Goal: Check status: Check status

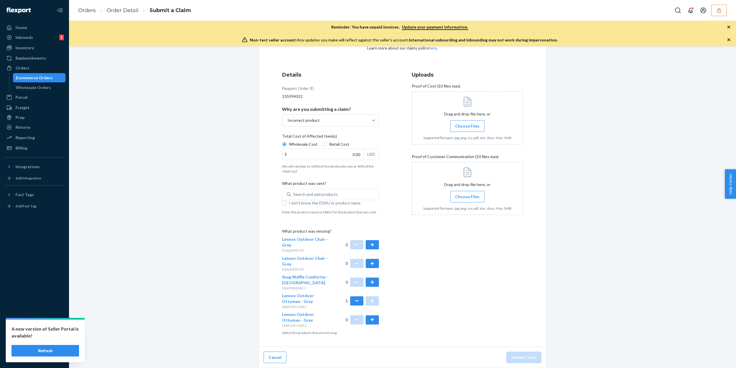
click at [714, 12] on button "button" at bounding box center [720, 11] width 16 height 12
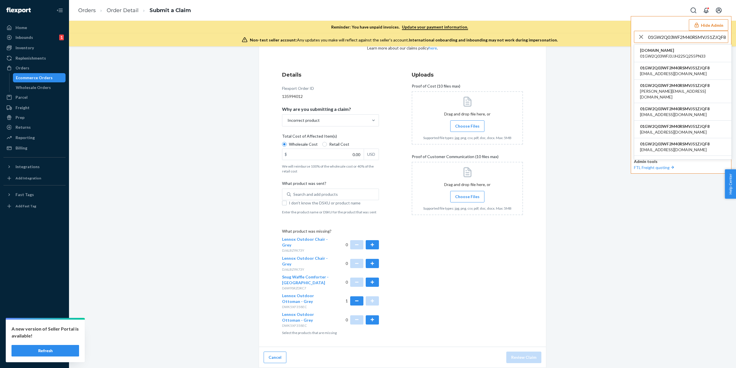
type input "01GW2Q03WF2M40RSMVJ51ZJQF8"
click at [680, 121] on li "01GW2Q03WF2M40RSMVJ51ZJQF8 laurent@v12distribution.com" at bounding box center [682, 130] width 97 height 18
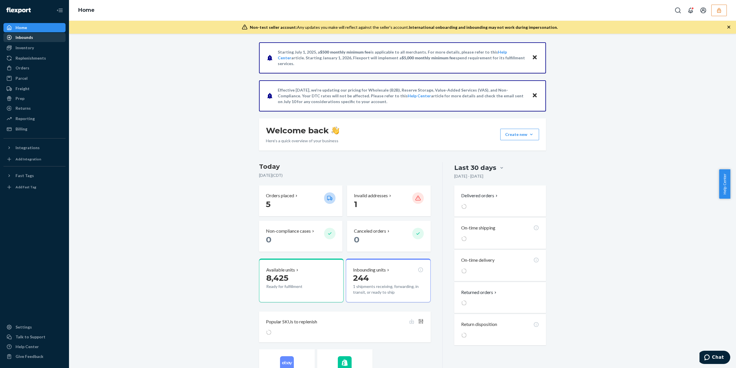
click at [33, 36] on div "Inbounds" at bounding box center [34, 37] width 61 height 8
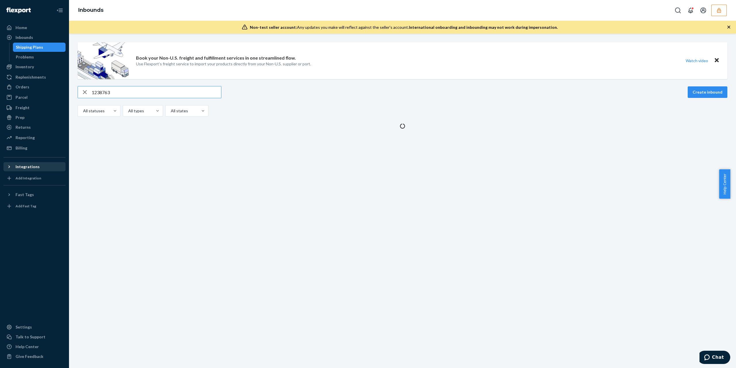
type input "1238763"
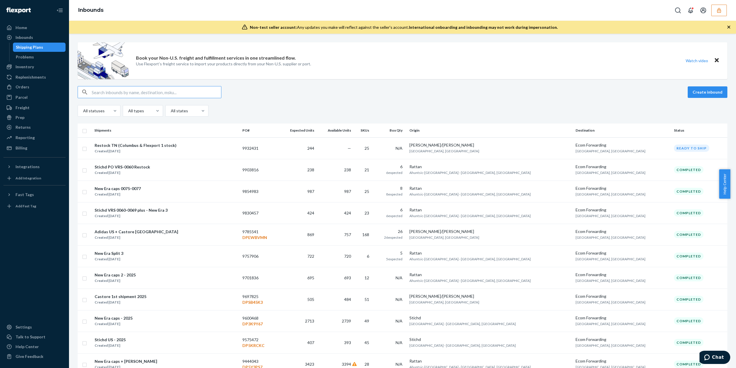
click at [186, 92] on input "text" at bounding box center [156, 92] width 129 height 12
paste input "1238763"
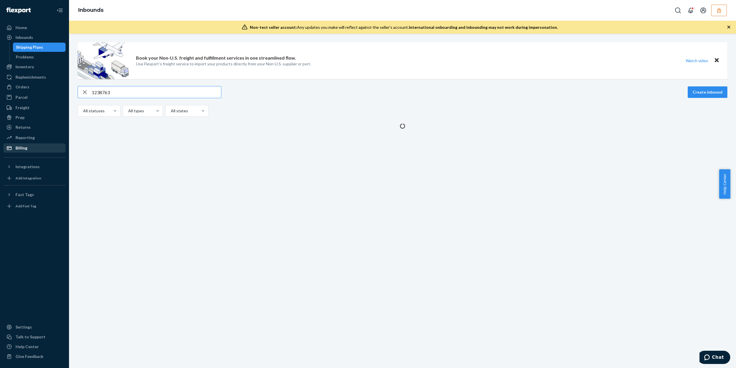
type input "1238763"
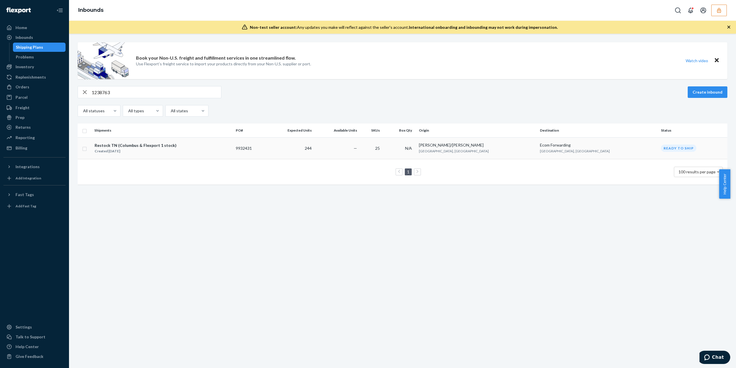
click at [171, 151] on div "Restock TN (Columbus & Flexport 1 stock) Created Sep 11, 2025" at bounding box center [162, 148] width 137 height 12
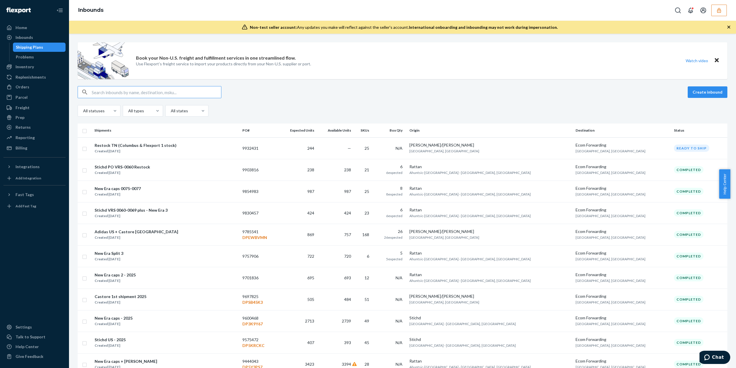
click at [131, 91] on input "text" at bounding box center [156, 92] width 129 height 12
paste input "1238763"
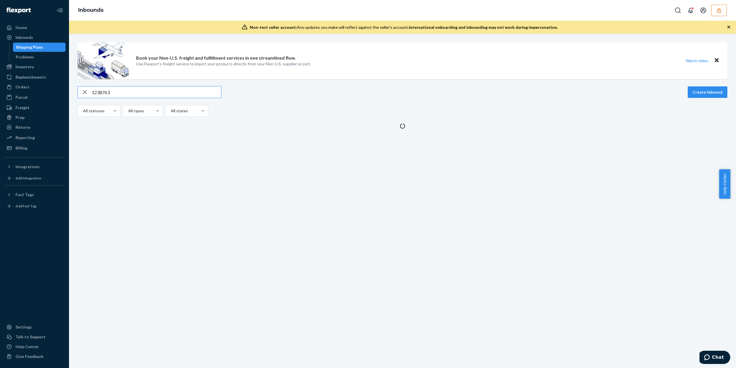
type input "1238763"
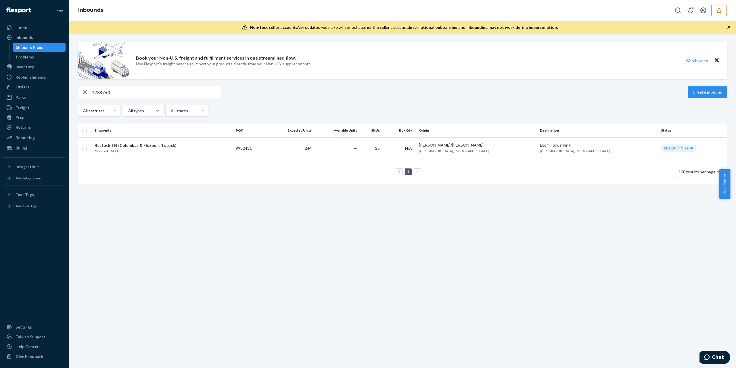
click at [718, 10] on icon "button" at bounding box center [719, 10] width 6 height 6
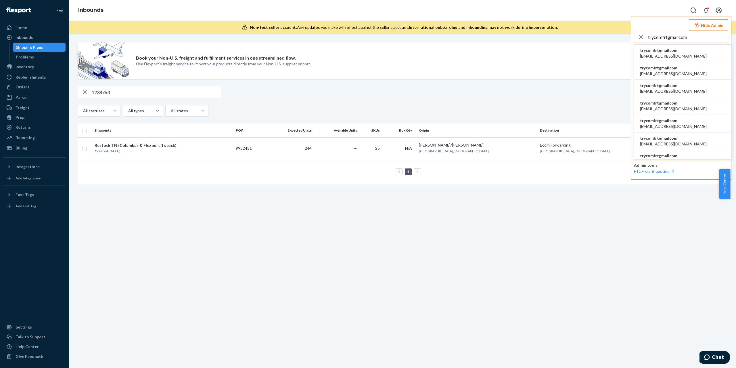
type input "trycomfrtgmailcom"
click at [679, 90] on span "aggrandez1986@gmail.com" at bounding box center [673, 91] width 67 height 6
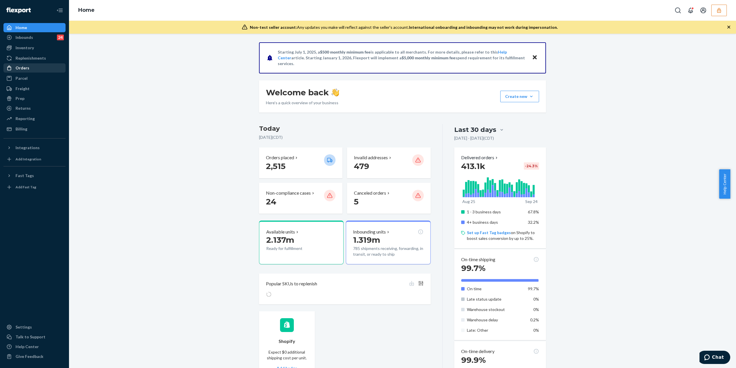
click at [29, 65] on div "Orders" at bounding box center [34, 68] width 61 height 8
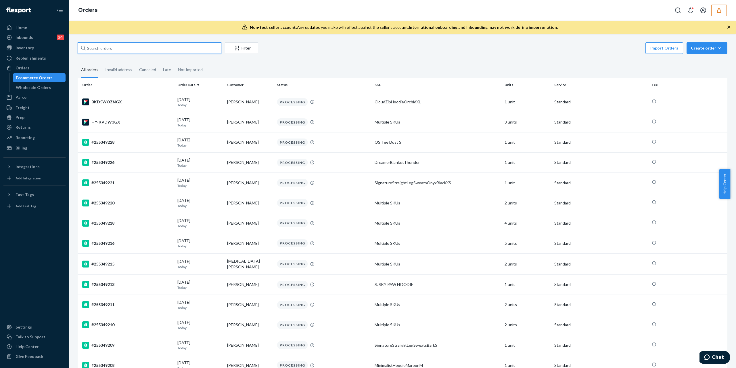
click at [165, 52] on input "text" at bounding box center [150, 48] width 144 height 12
paste input "136842478"
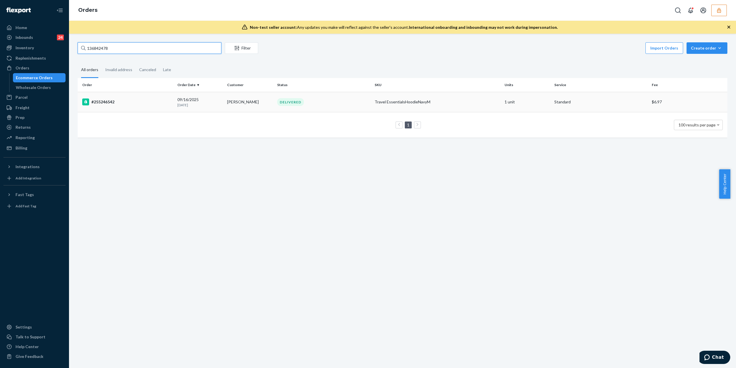
type input "136842478"
click at [113, 102] on div "#255246542" at bounding box center [127, 101] width 91 height 7
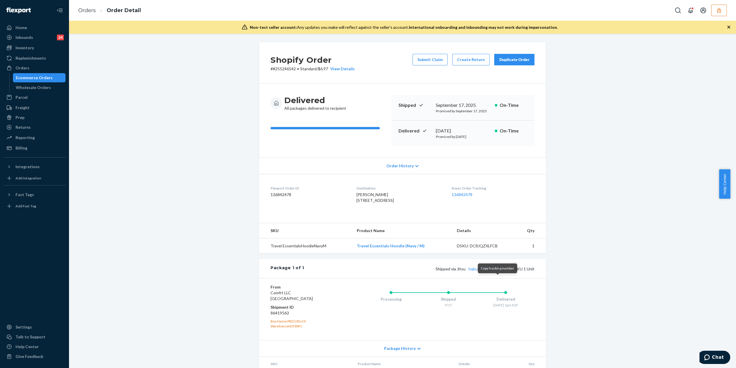
click at [498, 272] on button "Copy tracking number" at bounding box center [499, 268] width 7 height 7
drag, startPoint x: 378, startPoint y: 207, endPoint x: 349, endPoint y: 202, distance: 29.8
click at [349, 202] on dl "Flexport Order ID 136842478 Destination Julia Macias 12 Cathedral Ave Apt C30 H…" at bounding box center [402, 195] width 287 height 43
copy span "12 Cathedral Ave Apt C30 Hempstead, NY"
click at [724, 12] on button "button" at bounding box center [720, 11] width 16 height 12
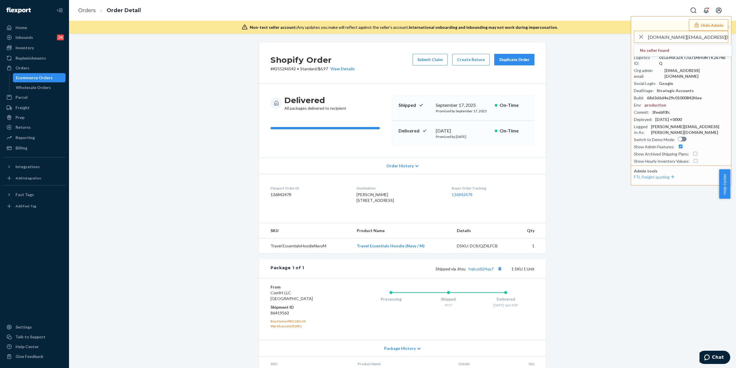
type input "doggyspice.com@gmail.com"
click at [663, 71] on span "doggyspicecomgmailcom" at bounding box center [683, 74] width 86 height 6
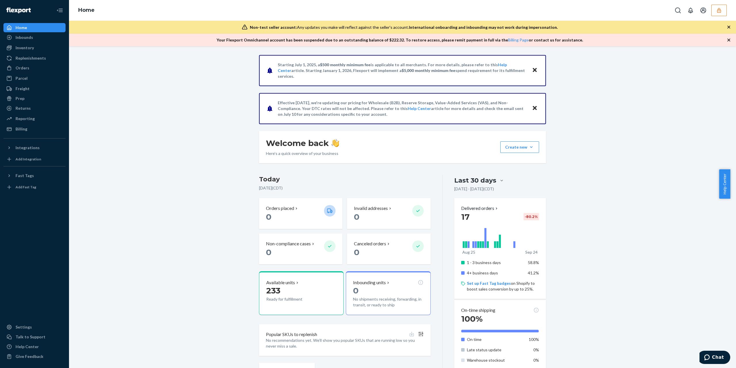
click at [718, 14] on button "button" at bounding box center [720, 11] width 16 height 12
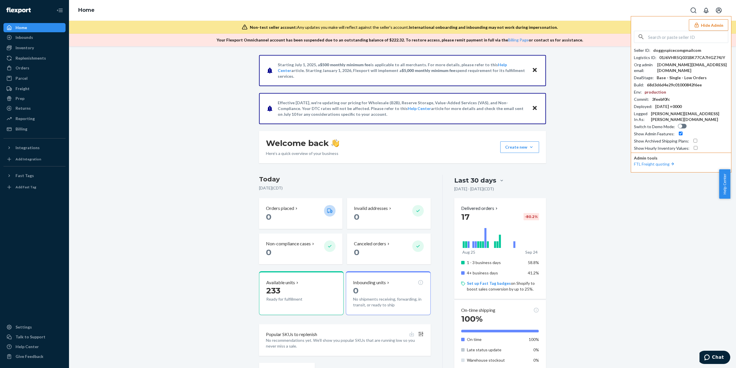
click at [718, 14] on button "Open account menu" at bounding box center [719, 11] width 12 height 12
click at [45, 130] on div "Billing" at bounding box center [34, 129] width 61 height 8
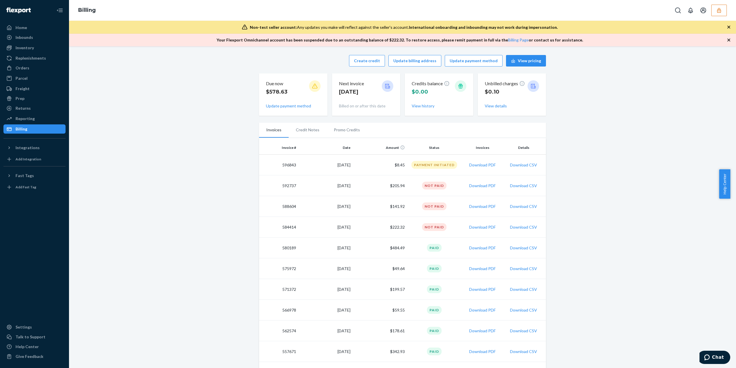
click at [719, 12] on icon "button" at bounding box center [719, 10] width 4 height 5
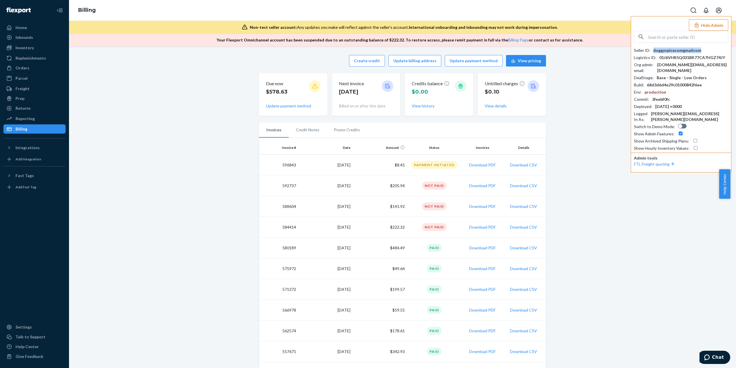
click at [689, 50] on div "doggyspicecomgmailcom" at bounding box center [677, 50] width 48 height 6
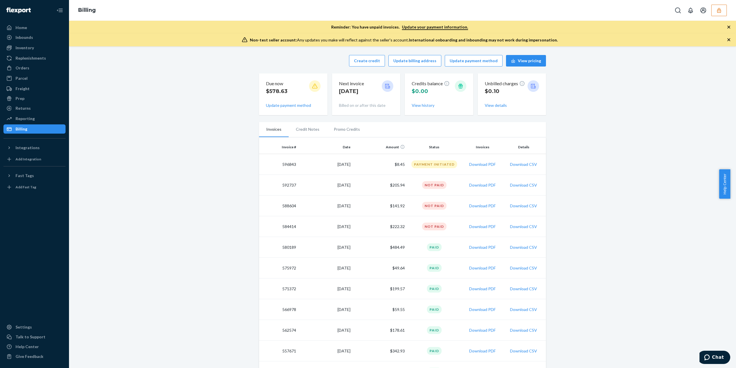
click at [712, 9] on button "button" at bounding box center [720, 11] width 16 height 12
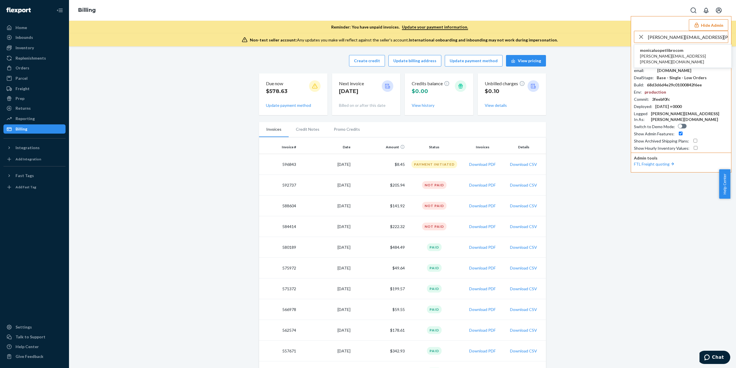
type input "becky.huang@designlibro.com"
click at [684, 53] on span "becky.huang@designlibro.com" at bounding box center [683, 59] width 86 height 12
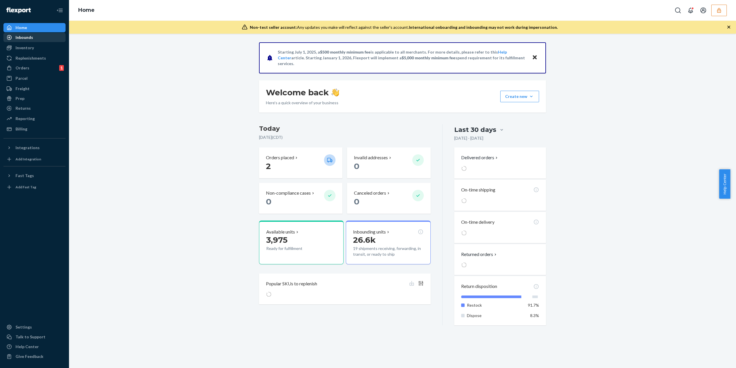
click at [21, 39] on div "Inbounds" at bounding box center [25, 38] width 18 height 6
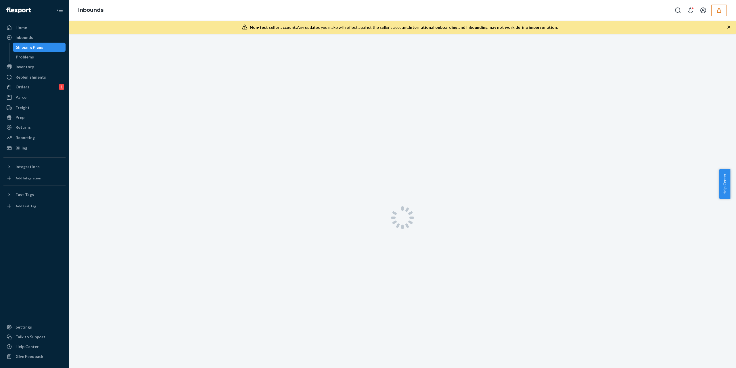
click at [24, 45] on div "Shipping Plans" at bounding box center [29, 47] width 27 height 6
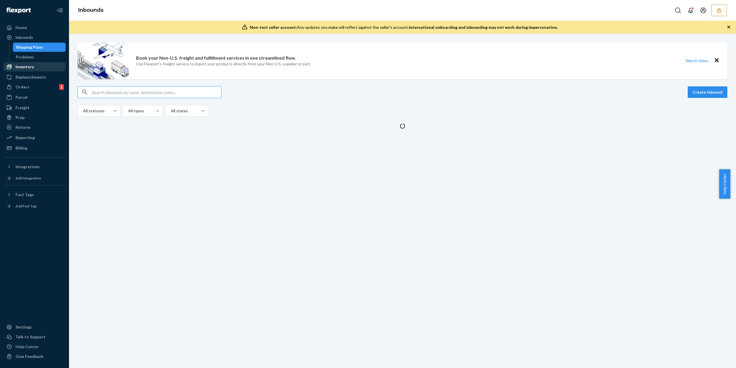
click at [26, 64] on div "Inventory" at bounding box center [25, 67] width 18 height 6
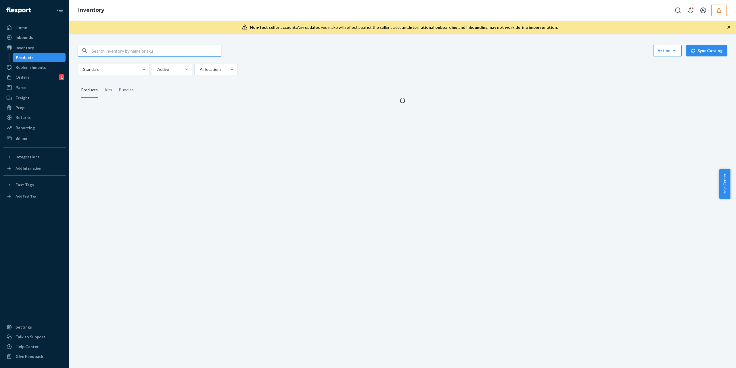
click at [163, 56] on input "text" at bounding box center [156, 51] width 129 height 12
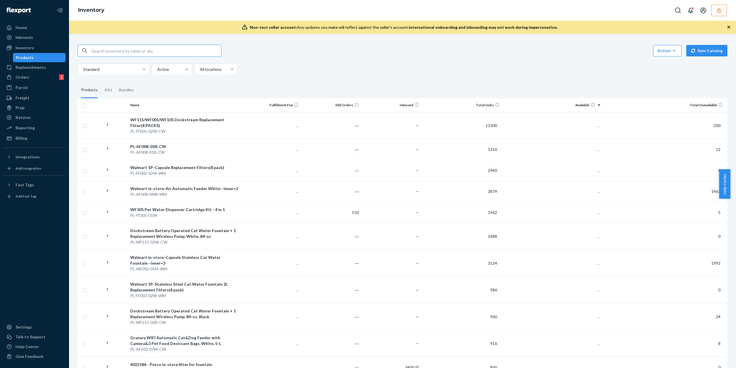
paste input "DKT4A8BSK4U"
type input "DKT4A8BSK4U"
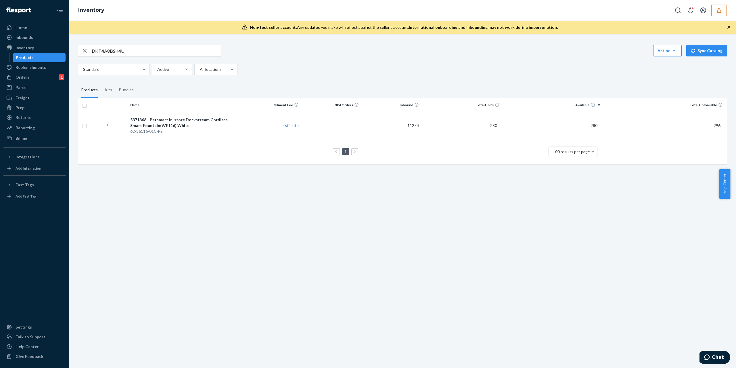
click at [192, 236] on div "DKT4A8BSK4U Action Create product Create kit or bundle Bulk create products Bul…" at bounding box center [402, 201] width 667 height 334
click at [174, 125] on div "5371368 - Petsmart in-store Dockstream Cordless Smart Fountain(WF116) White" at bounding box center [184, 123] width 108 height 12
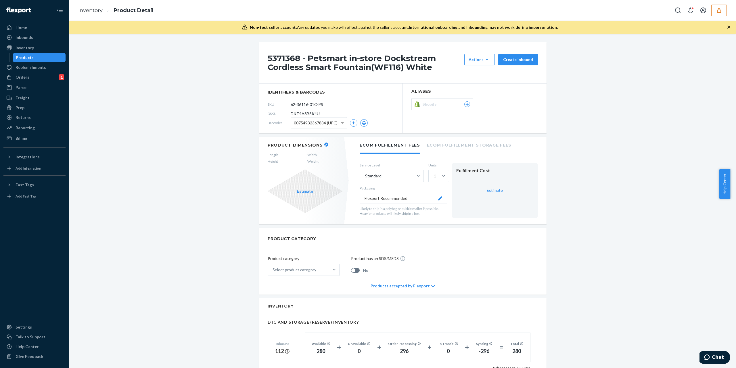
scroll to position [230, 0]
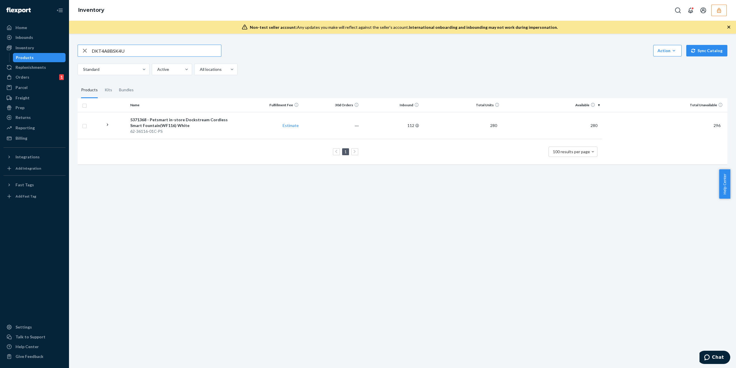
click at [175, 52] on input "DKT4A8BSK4U" at bounding box center [156, 51] width 129 height 12
click at [203, 120] on div "5371368 - Petsmart in-store Dockstream Cordless Smart Fountain(WF116) White" at bounding box center [184, 123] width 108 height 12
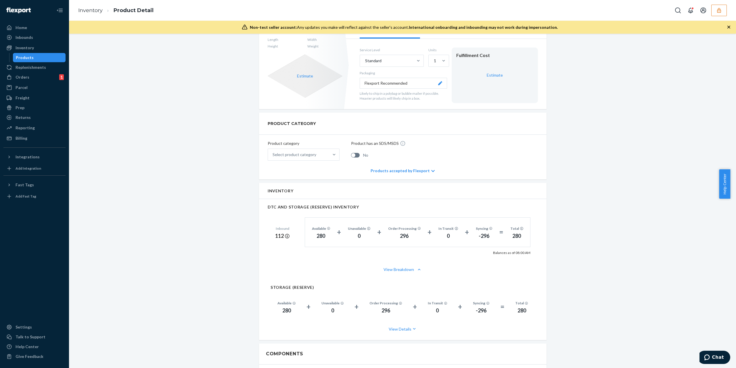
scroll to position [153, 0]
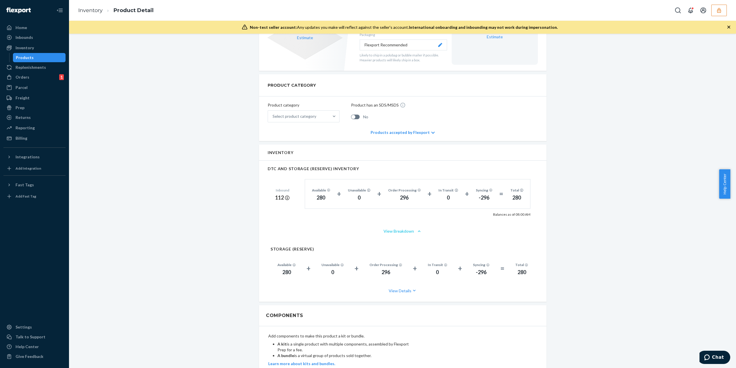
click at [410, 230] on button "View Breakdown" at bounding box center [403, 231] width 270 height 6
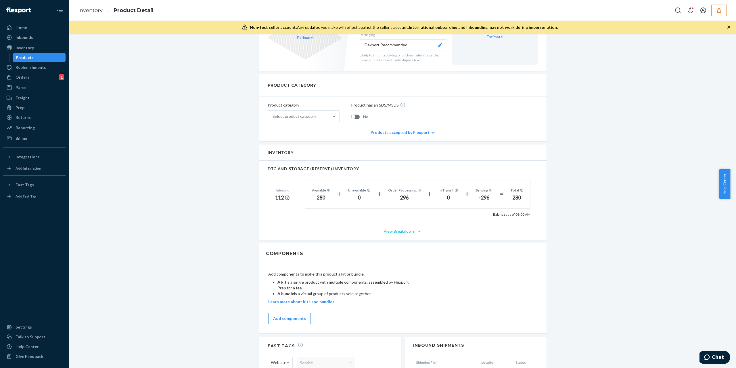
scroll to position [284, 0]
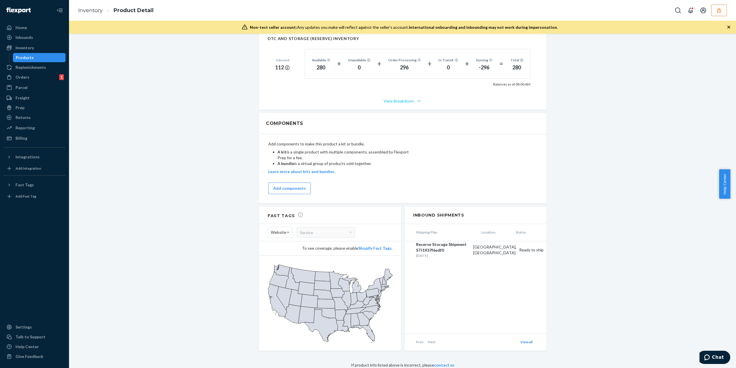
click at [404, 98] on button "View Breakdown" at bounding box center [403, 101] width 270 height 6
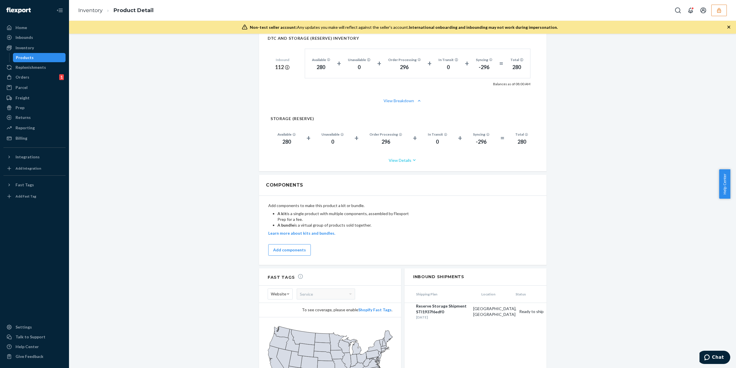
click at [400, 160] on button "View Details" at bounding box center [403, 159] width 265 height 15
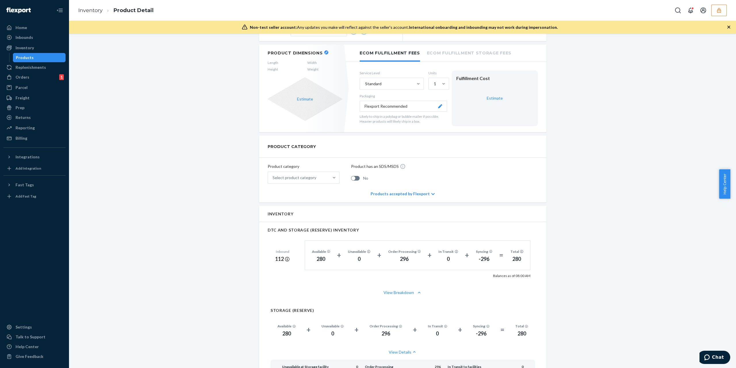
scroll to position [53, 0]
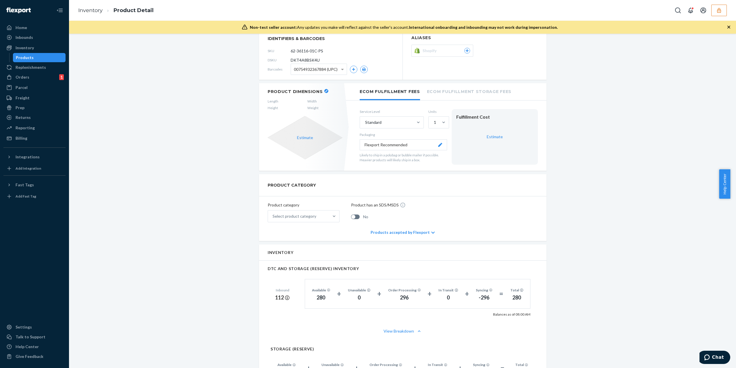
click at [144, 175] on div "5371368 - Petsmart in-store Dockstream Cordless Smart Fountain(WF116) White Act…" at bounding box center [402, 354] width 659 height 731
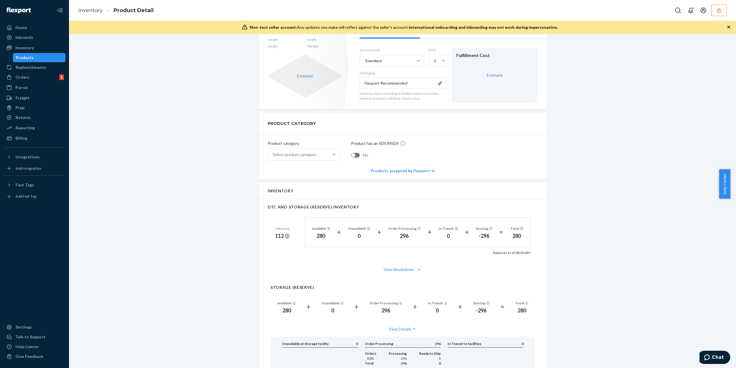
scroll to position [153, 0]
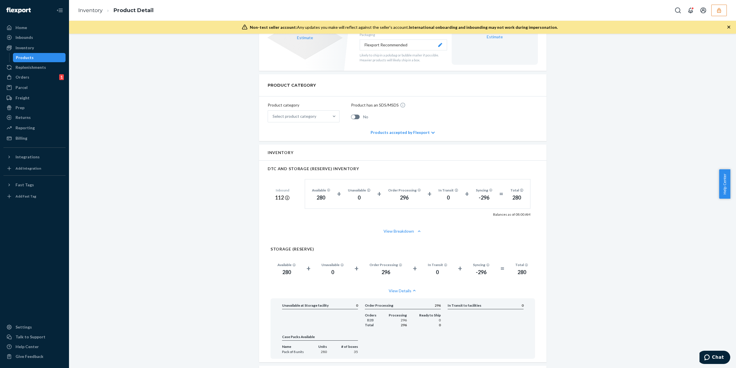
click at [113, 255] on div "5371368 - Petsmart in-store Dockstream Cordless Smart Fountain(WF116) White Act…" at bounding box center [402, 254] width 659 height 731
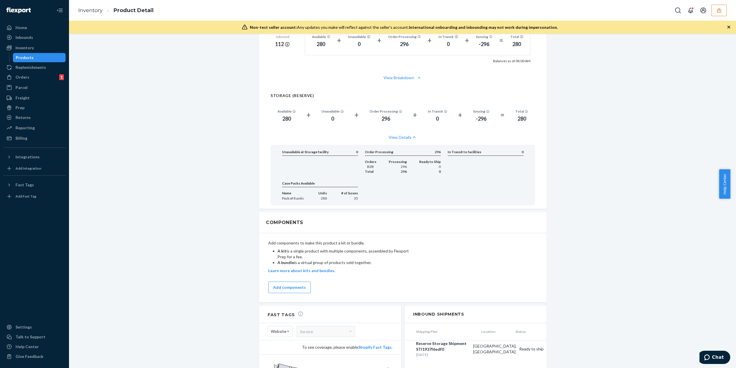
scroll to position [192, 0]
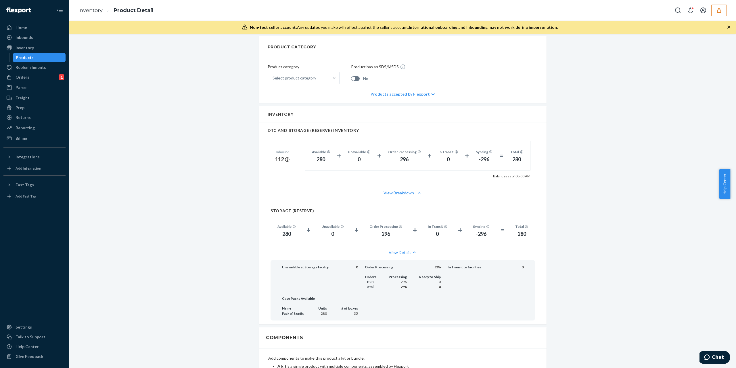
click at [31, 60] on div "Products" at bounding box center [40, 57] width 52 height 8
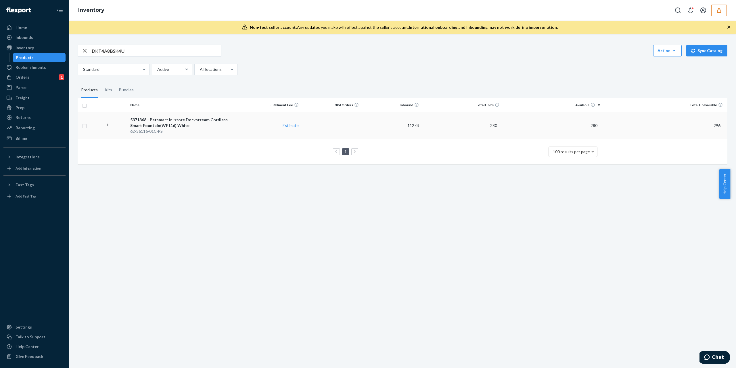
click at [197, 127] on div "5371368 - Petsmart in-store Dockstream Cordless Smart Fountain(WF116) White" at bounding box center [184, 123] width 108 height 12
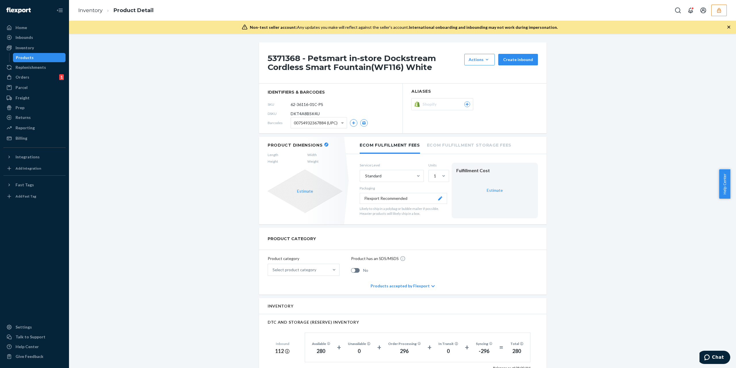
scroll to position [192, 0]
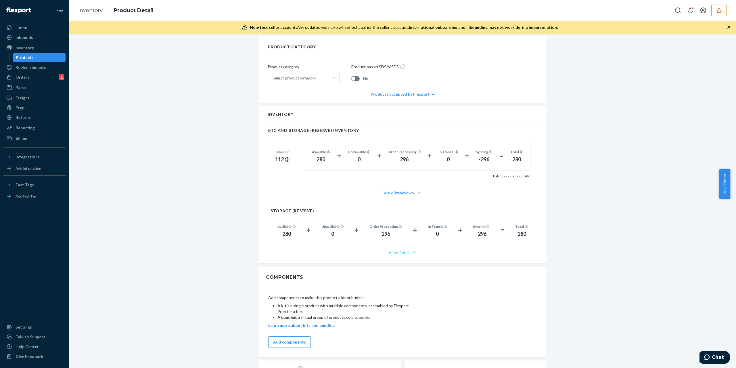
click at [412, 252] on icon "button" at bounding box center [415, 252] width 6 height 6
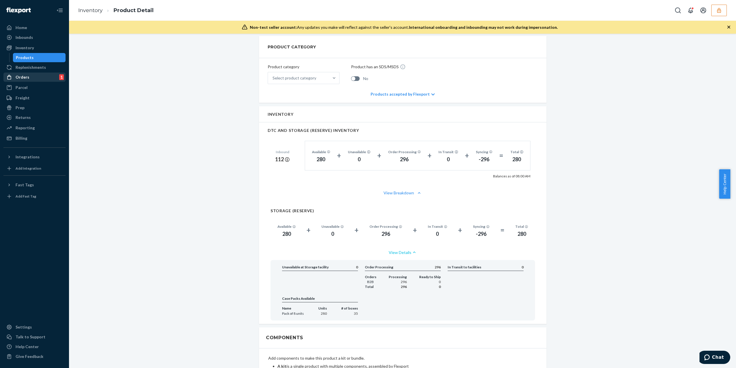
click at [29, 75] on div "Orders 1" at bounding box center [34, 77] width 61 height 8
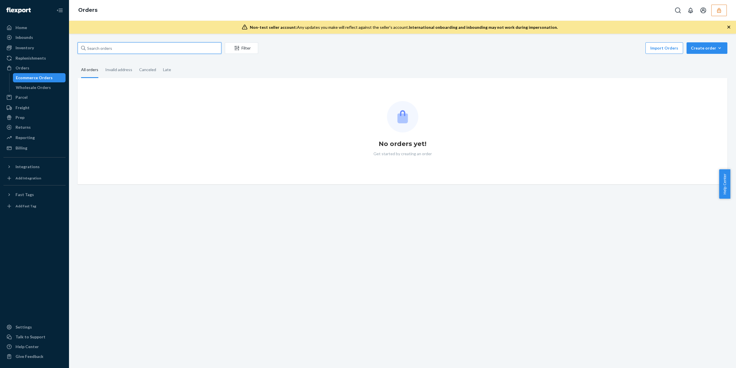
click at [123, 48] on input "text" at bounding box center [150, 48] width 144 height 12
paste input "454282310"
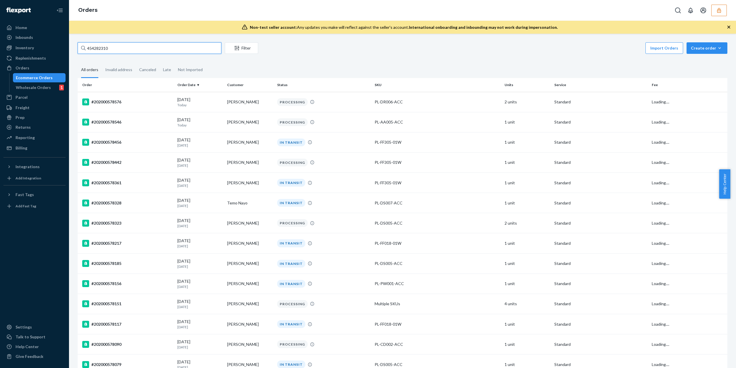
type input "454282310"
click at [123, 48] on input "454282310" at bounding box center [150, 48] width 144 height 12
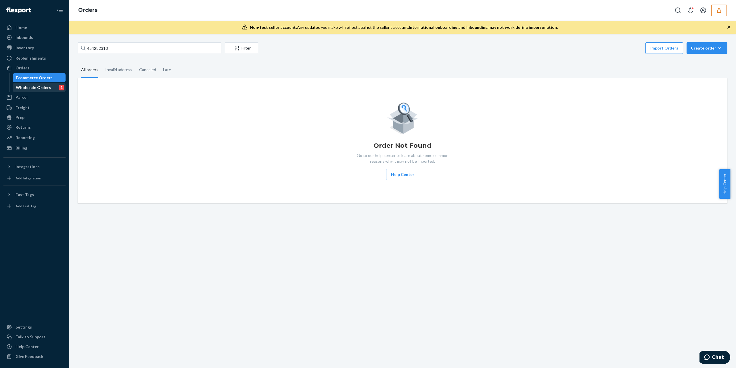
click at [36, 88] on div "Wholesale Orders" at bounding box center [33, 88] width 35 height 6
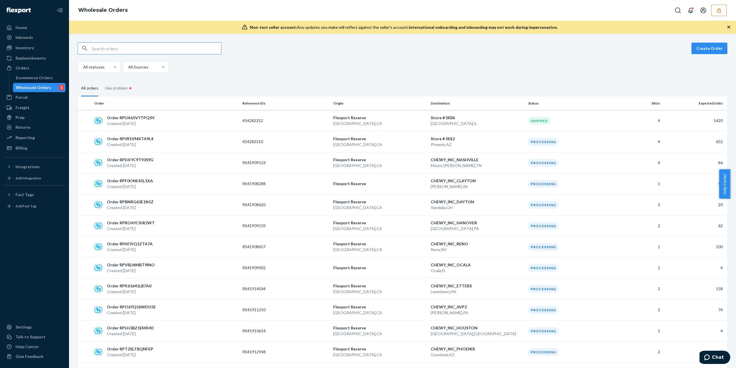
click at [116, 48] on input "text" at bounding box center [156, 49] width 129 height 12
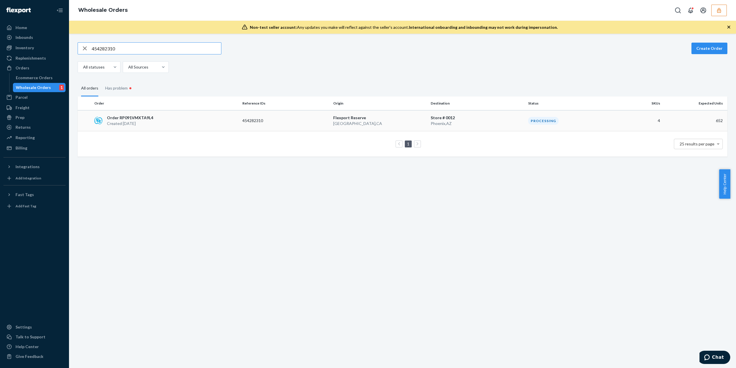
type input "454282310"
click at [113, 121] on p "Created [DATE]" at bounding box center [130, 124] width 46 height 6
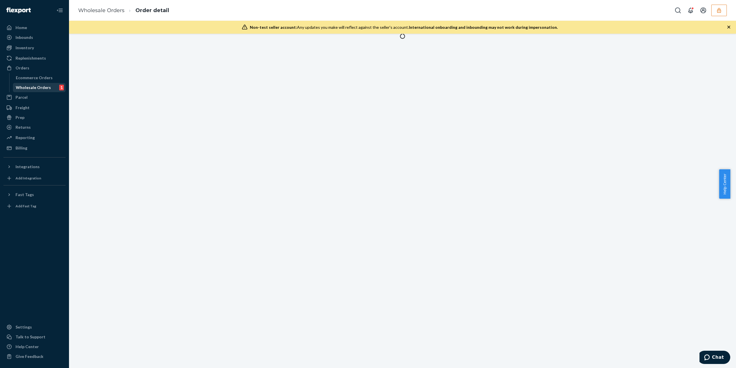
click at [41, 87] on div "Wholesale Orders" at bounding box center [33, 88] width 35 height 6
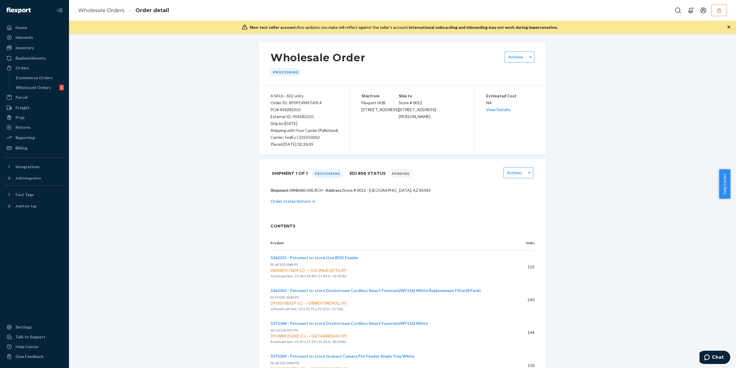
scroll to position [35, 0]
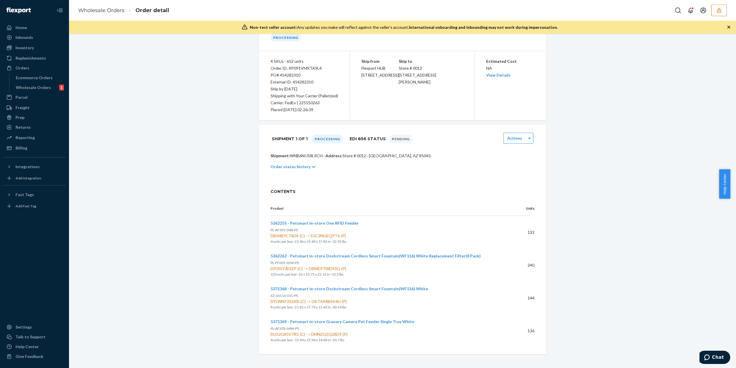
click at [296, 168] on p "Order status history" at bounding box center [291, 167] width 40 height 6
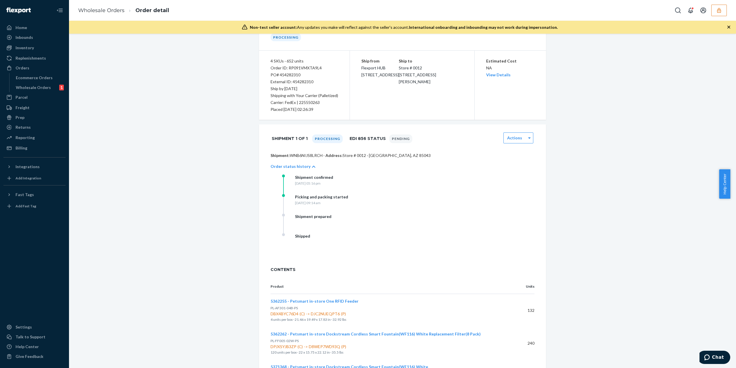
click at [296, 168] on p "Order status history" at bounding box center [291, 166] width 40 height 6
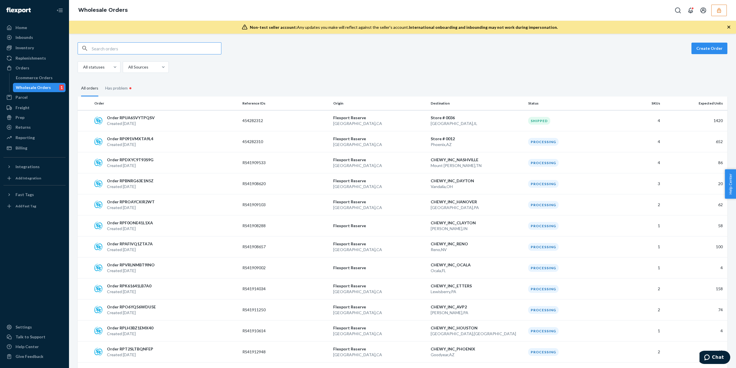
click at [158, 51] on input "text" at bounding box center [156, 49] width 129 height 12
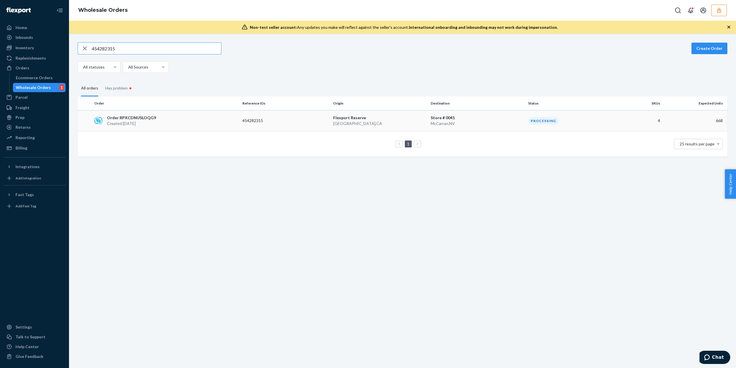
type input "454282315"
click at [150, 116] on p "Order RPXCDNUSLOQG9" at bounding box center [131, 118] width 49 height 6
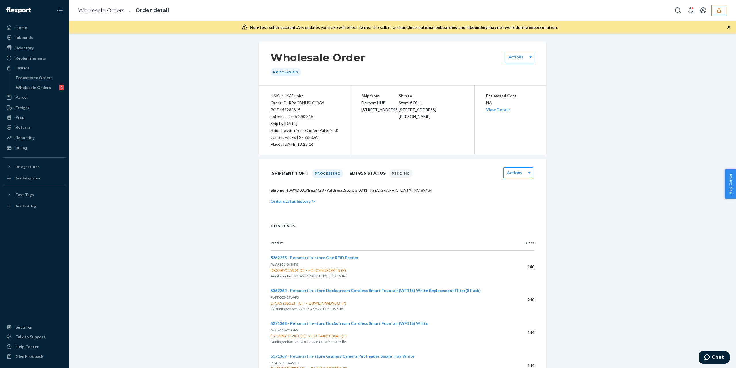
scroll to position [35, 0]
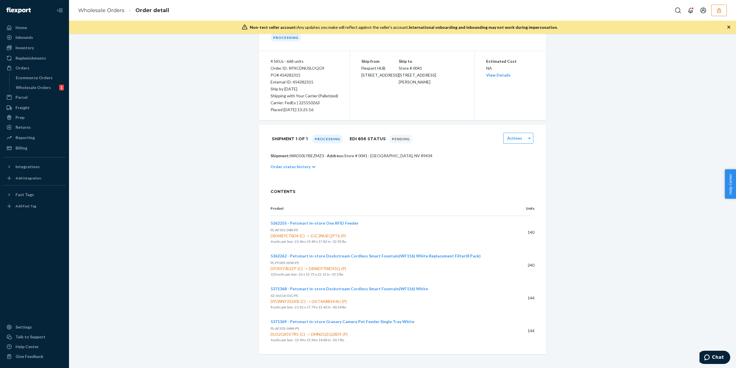
click at [303, 79] on div "External ID: 454282315" at bounding box center [305, 82] width 68 height 7
copy div "454282315"
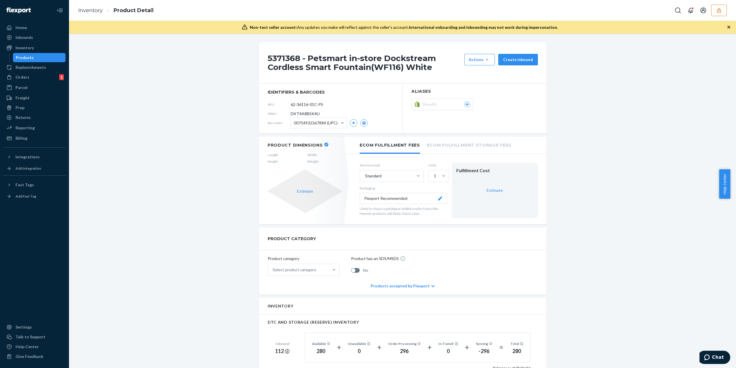
scroll to position [192, 0]
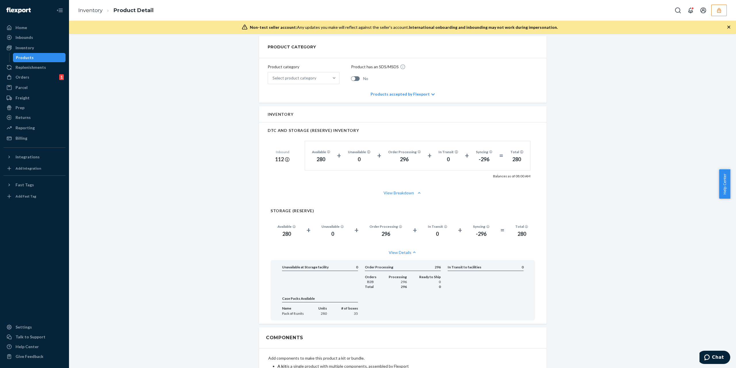
click at [714, 10] on button "button" at bounding box center [720, 11] width 16 height 12
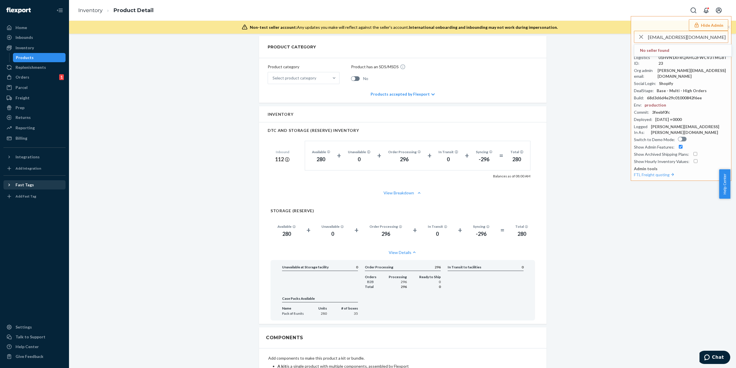
type input "[EMAIL_ADDRESS][DOMAIN_NAME]"
click at [674, 54] on span "jrmongcal@gmail.com" at bounding box center [673, 56] width 67 height 6
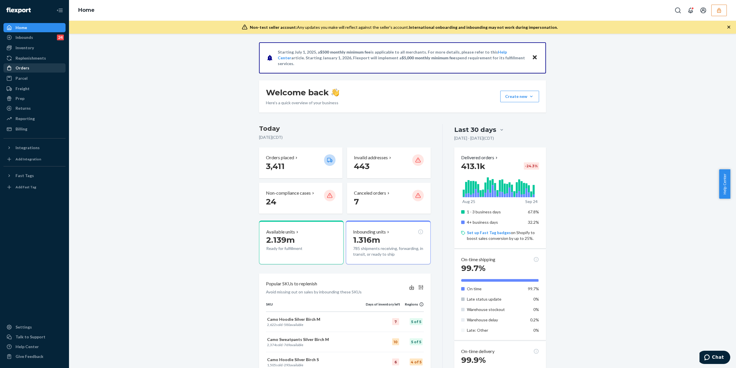
click at [35, 69] on div "Orders" at bounding box center [34, 68] width 61 height 8
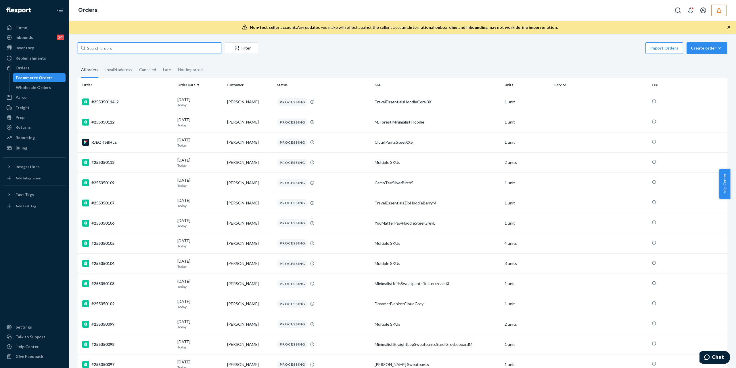
click at [118, 50] on input "text" at bounding box center [150, 48] width 144 height 12
paste input "136201263"
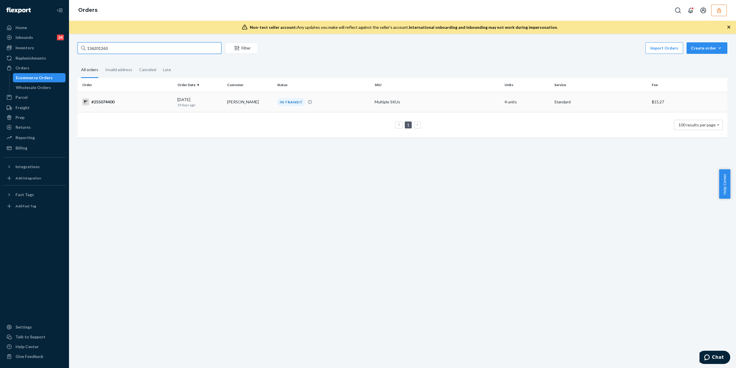
type input "136201263"
click at [113, 100] on div "#255074400" at bounding box center [127, 101] width 91 height 7
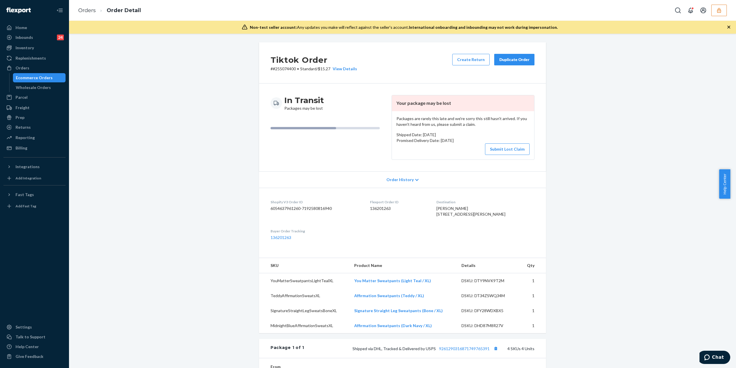
click at [720, 18] on div "Orders Order Detail" at bounding box center [402, 10] width 667 height 21
click at [720, 12] on icon "button" at bounding box center [719, 10] width 4 height 5
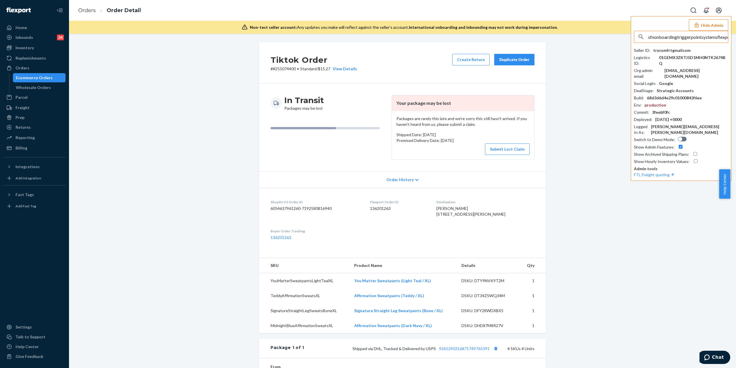
scroll to position [0, 14]
type input "sfnonboardingtriggerpointsystemsflexportcom"
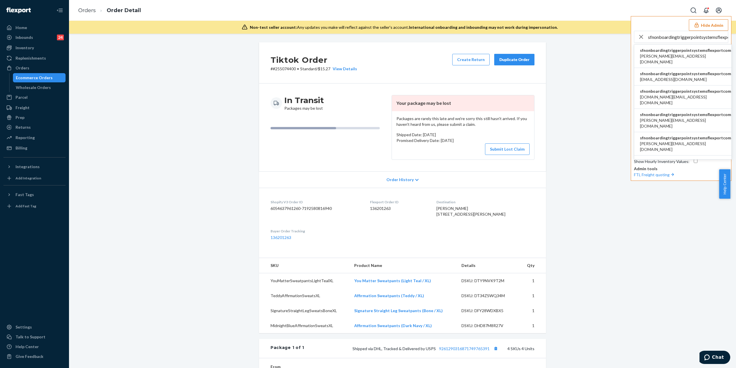
click at [666, 94] on span "junyu.phone@gmail.com" at bounding box center [685, 100] width 91 height 12
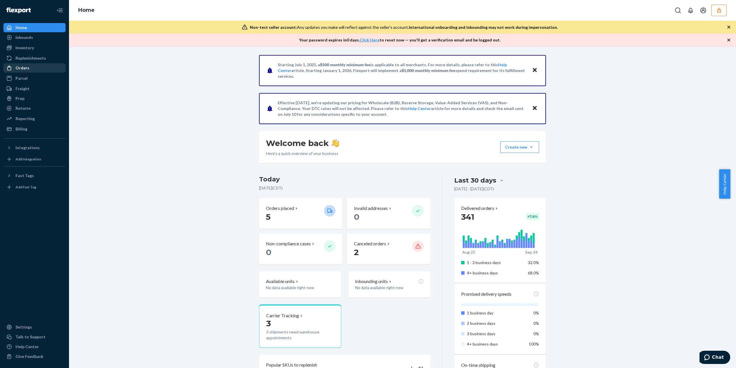
click at [39, 64] on div "Orders" at bounding box center [34, 68] width 61 height 8
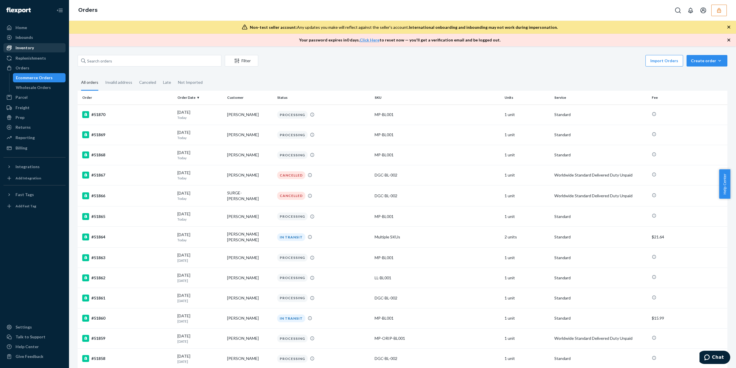
click at [32, 49] on div "Inventory" at bounding box center [25, 48] width 18 height 6
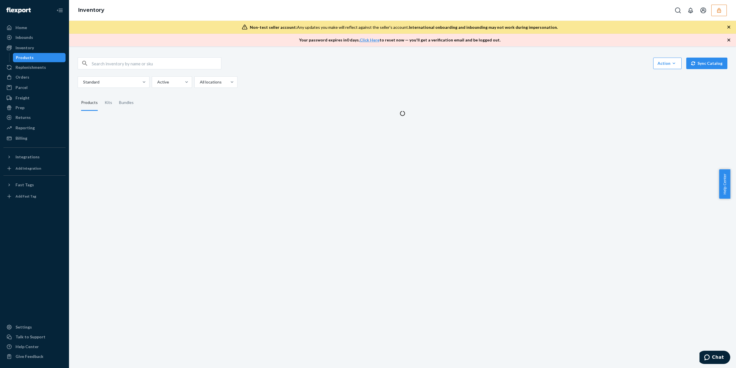
click at [720, 9] on icon "button" at bounding box center [719, 10] width 6 height 6
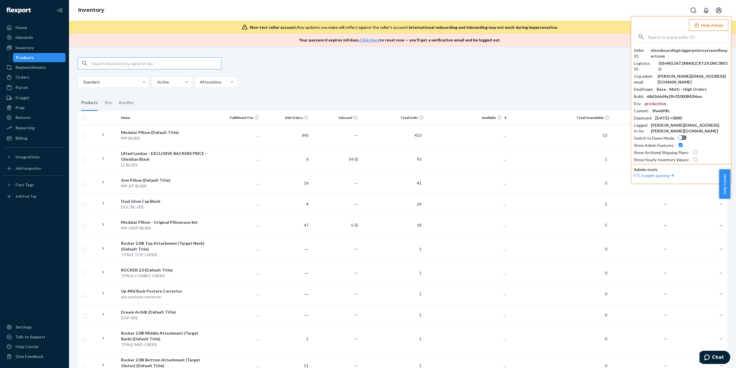
click at [163, 62] on input "text" at bounding box center [156, 64] width 129 height 12
paste input "DCAW5UPZKXL"
type input "DCAW5UPZKXL"
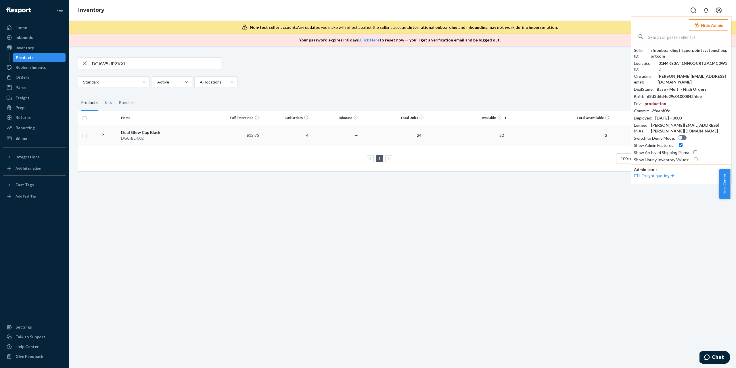
click at [190, 136] on div "DGC-BL-002" at bounding box center [165, 138] width 88 height 6
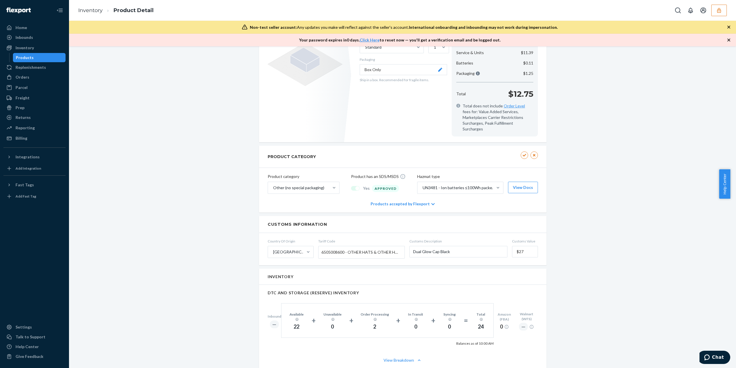
scroll to position [192, 0]
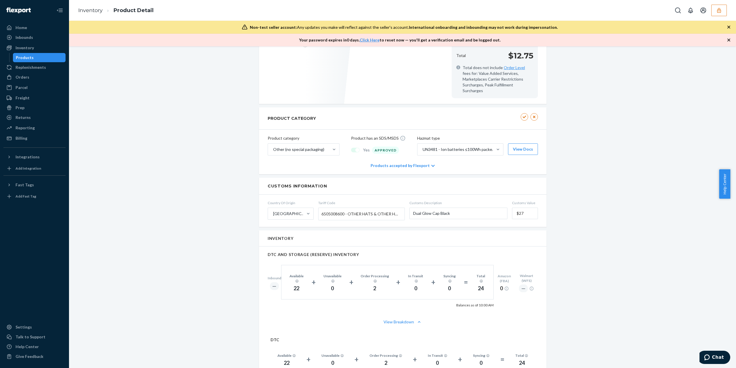
click at [424, 162] on div "Products accepted by Flexport" at bounding box center [403, 165] width 64 height 17
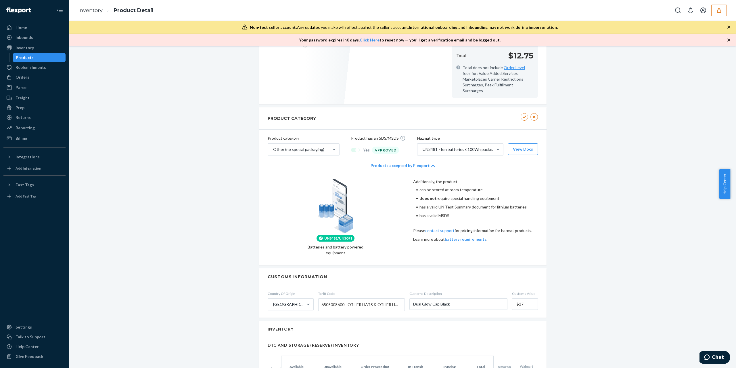
click at [460, 236] on button "battery requirements" at bounding box center [466, 239] width 42 height 6
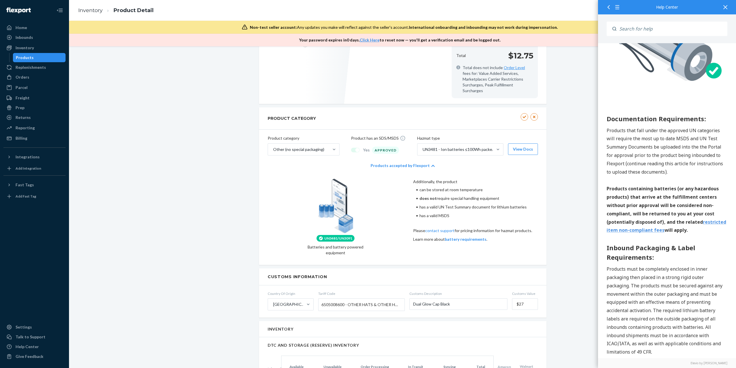
scroll to position [0, 0]
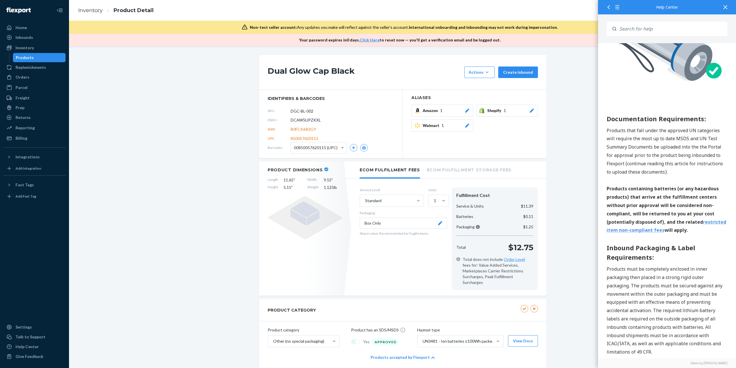
click at [725, 6] on icon at bounding box center [726, 7] width 4 height 4
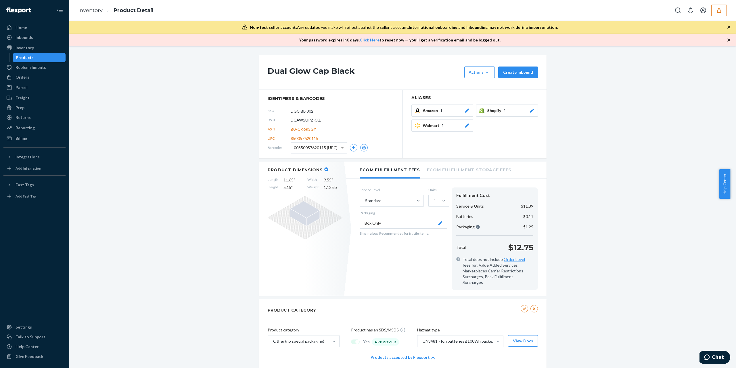
click at [725, 6] on button "button" at bounding box center [720, 11] width 16 height 12
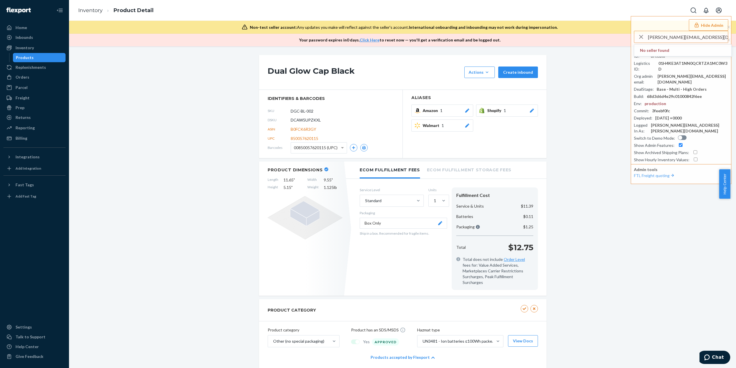
type input "ryan@vistamoto.com"
click at [687, 53] on li "ryanvistamotocom ryan@vistamoto.com" at bounding box center [682, 56] width 97 height 23
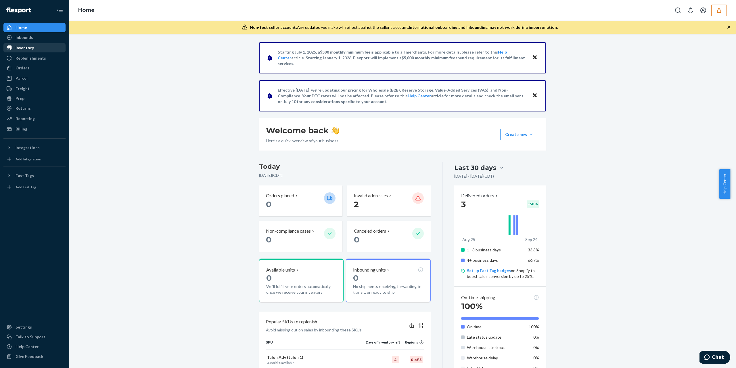
click at [35, 47] on div "Inventory" at bounding box center [34, 48] width 61 height 8
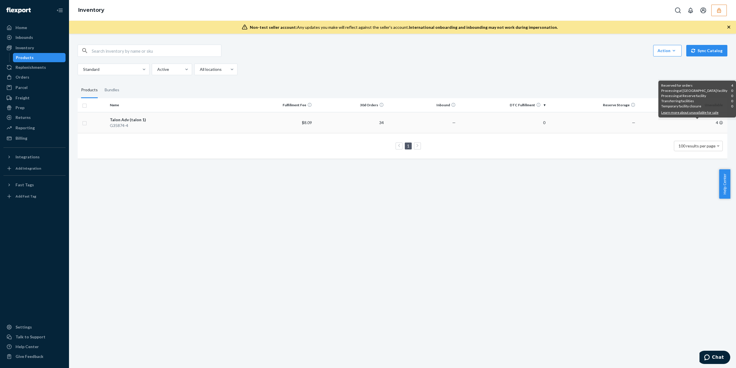
click at [720, 123] on icon at bounding box center [721, 122] width 3 height 3
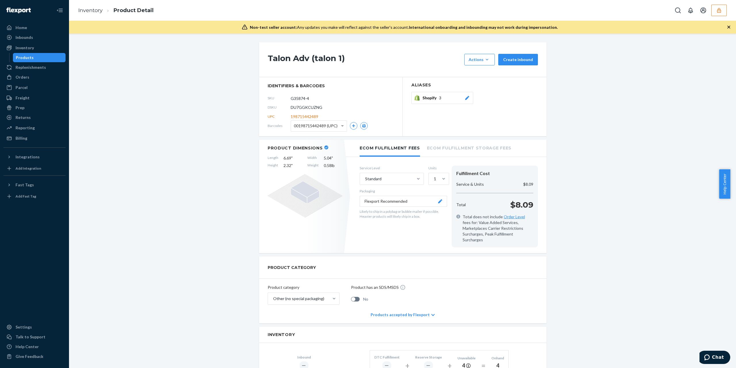
click at [726, 17] on div "Inventory Product Detail" at bounding box center [402, 10] width 667 height 21
click at [722, 16] on div "Inventory Product Detail" at bounding box center [402, 10] width 667 height 21
click at [722, 15] on button "button" at bounding box center [720, 11] width 16 height 12
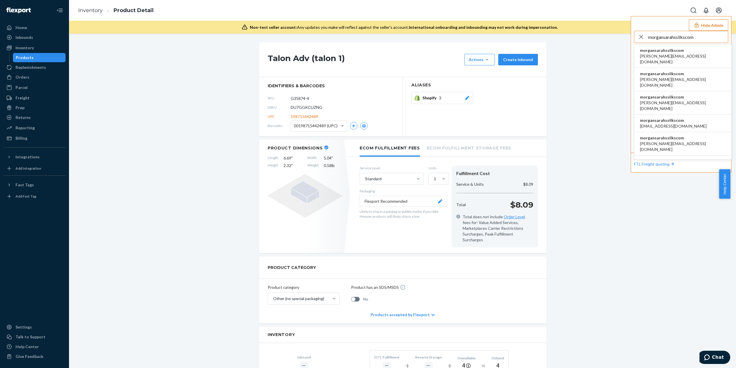
type input "morgansarahssilkscom"
click at [692, 123] on span "emilyflexport@sarahssilks.com" at bounding box center [673, 126] width 67 height 6
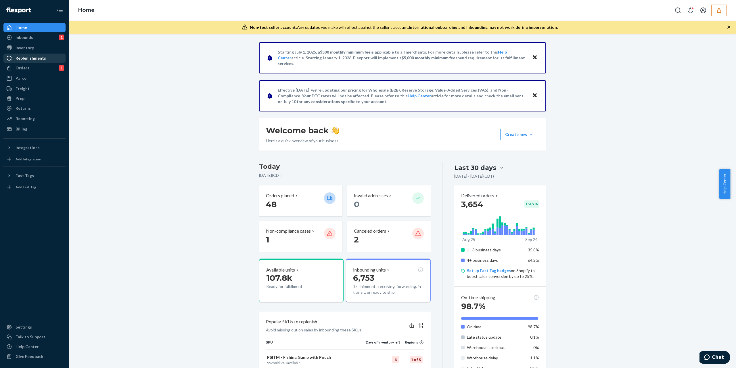
click at [28, 57] on div "Replenishments" at bounding box center [31, 58] width 30 height 6
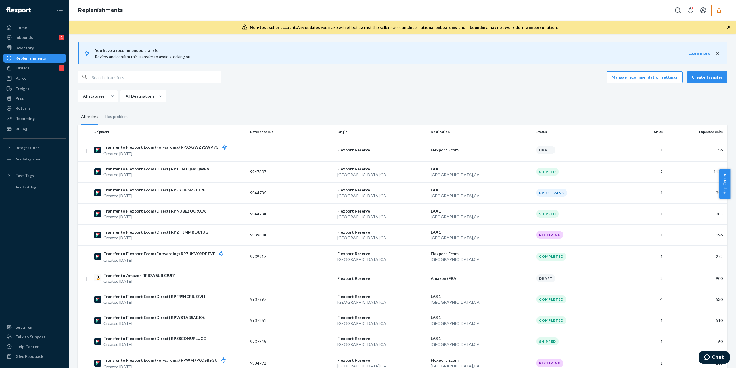
click at [140, 83] on input "text" at bounding box center [156, 77] width 129 height 12
paste input "9937845"
type input "9937845"
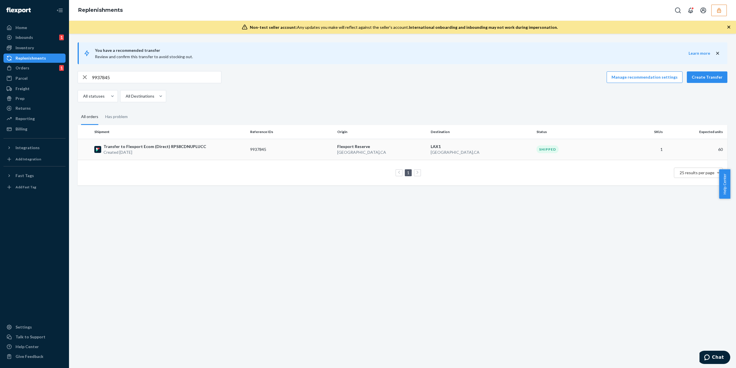
click at [153, 158] on td "Transfer to Flexport Ecom (Direct) RPS8CDNUPLUCC Created Sep 16, 2025" at bounding box center [170, 149] width 156 height 21
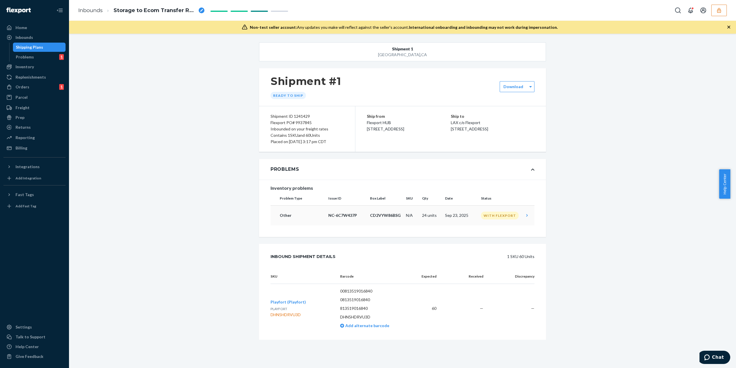
click at [491, 209] on td "With Flexport" at bounding box center [500, 215] width 43 height 20
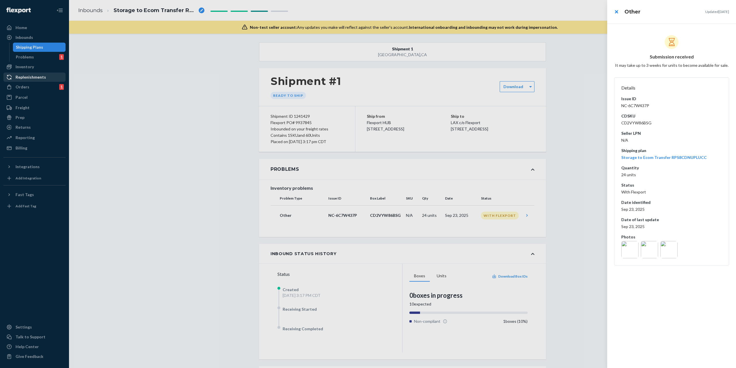
click at [37, 82] on div at bounding box center [368, 184] width 736 height 368
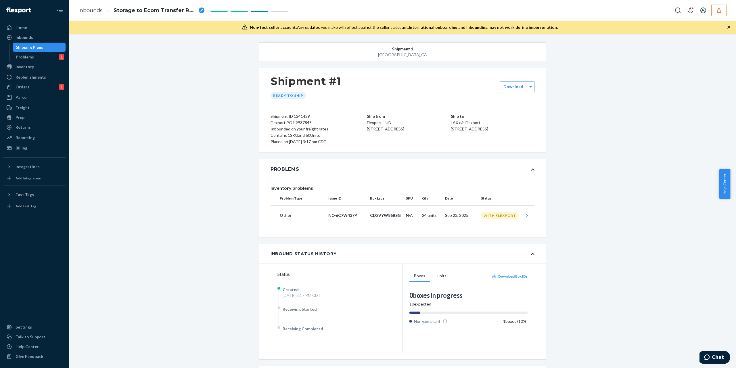
click at [298, 123] on div "Flexport PO# 9937845" at bounding box center [307, 122] width 73 height 6
copy div "9937845"
click at [727, 12] on div "Inbounds Storage to Ecom Transfer RPS8CDNUPLUCC" at bounding box center [402, 10] width 667 height 21
click at [724, 14] on button "button" at bounding box center [720, 11] width 16 height 12
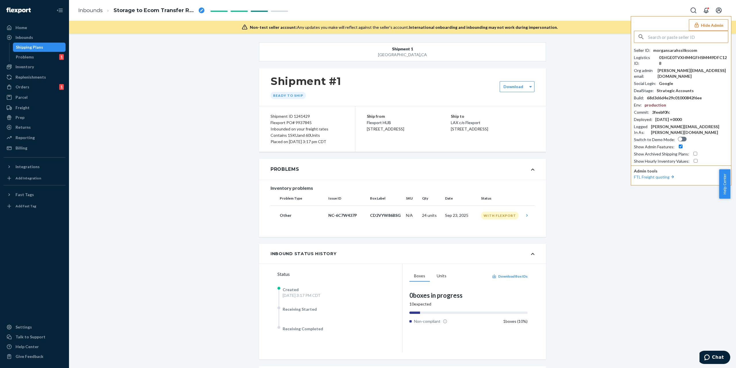
click at [668, 39] on input "text" at bounding box center [688, 37] width 80 height 12
paste input "logisticsworldaxethrowingleaguecom"
type input "logisticsworldaxethrowingleaguecom"
click at [676, 68] on li "logisticsworldaxethrowingleaguecom logistics@worldaxethrowingleague.com" at bounding box center [682, 77] width 97 height 18
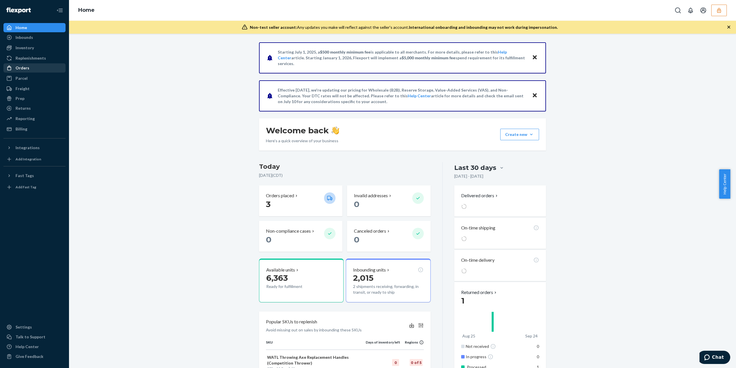
drag, startPoint x: 49, startPoint y: 64, endPoint x: 54, endPoint y: 63, distance: 4.6
click at [49, 64] on div "Orders" at bounding box center [34, 68] width 61 height 8
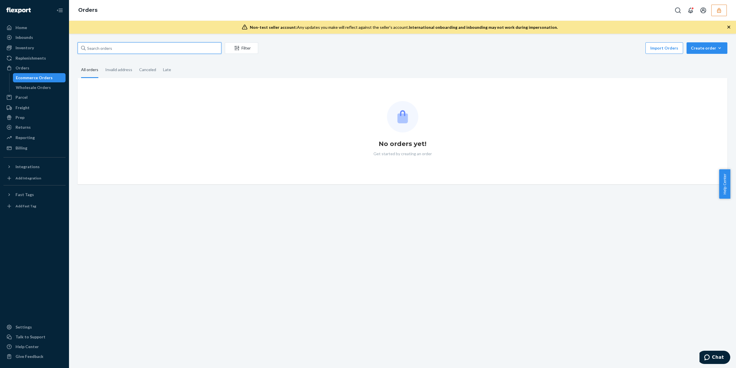
click at [123, 52] on input "text" at bounding box center [150, 48] width 144 height 12
paste input "#HKCDKQENEX"
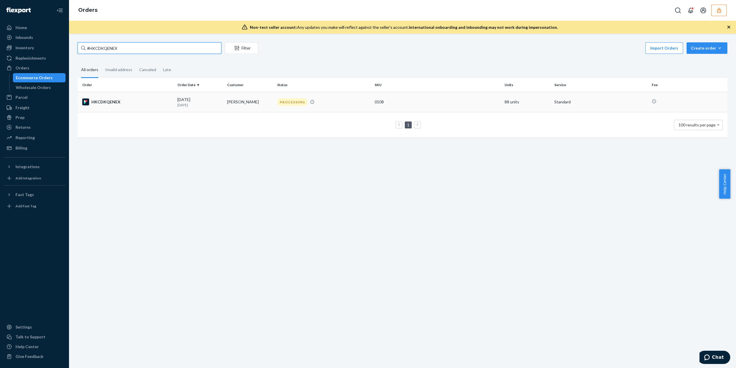
type input "#HKCDKQENEX"
click at [148, 110] on td "HKCDKQENEX" at bounding box center [126, 102] width 97 height 20
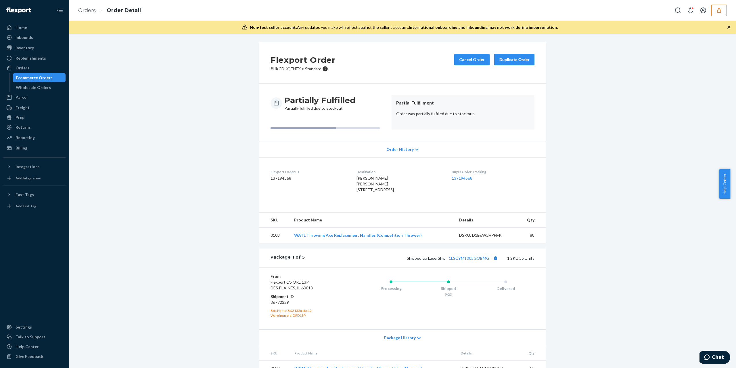
click at [416, 146] on div "Order History" at bounding box center [402, 149] width 287 height 16
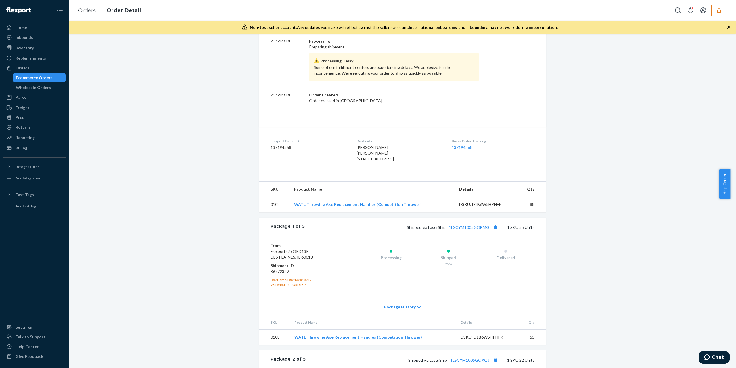
scroll to position [38, 0]
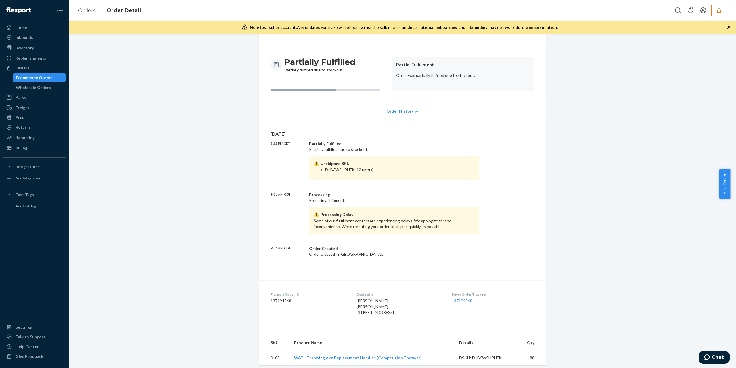
click at [415, 113] on icon at bounding box center [416, 111] width 3 height 4
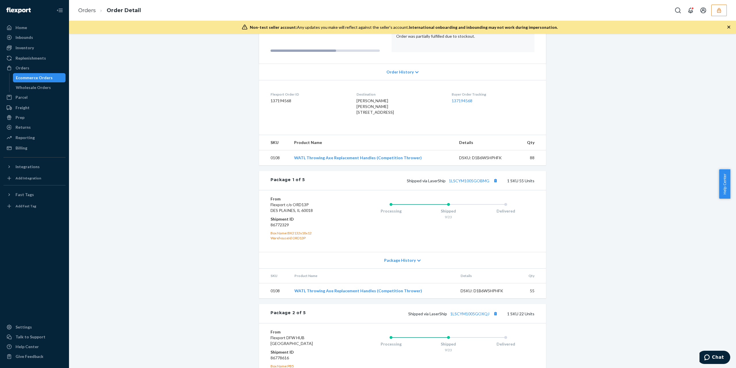
scroll to position [0, 0]
